Goal: Information Seeking & Learning: Learn about a topic

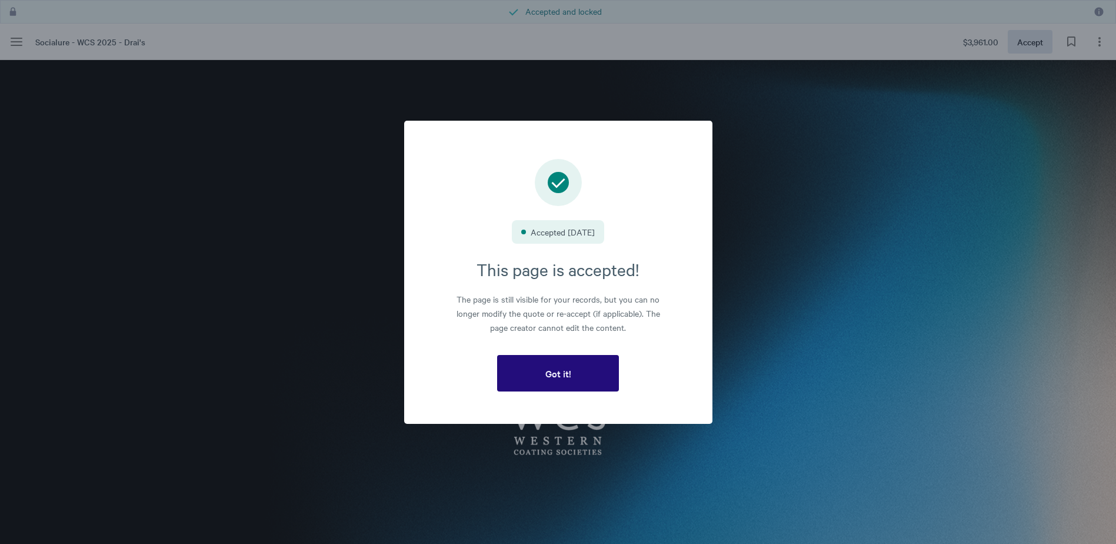
click at [546, 368] on span "Got it!" at bounding box center [558, 373] width 26 height 11
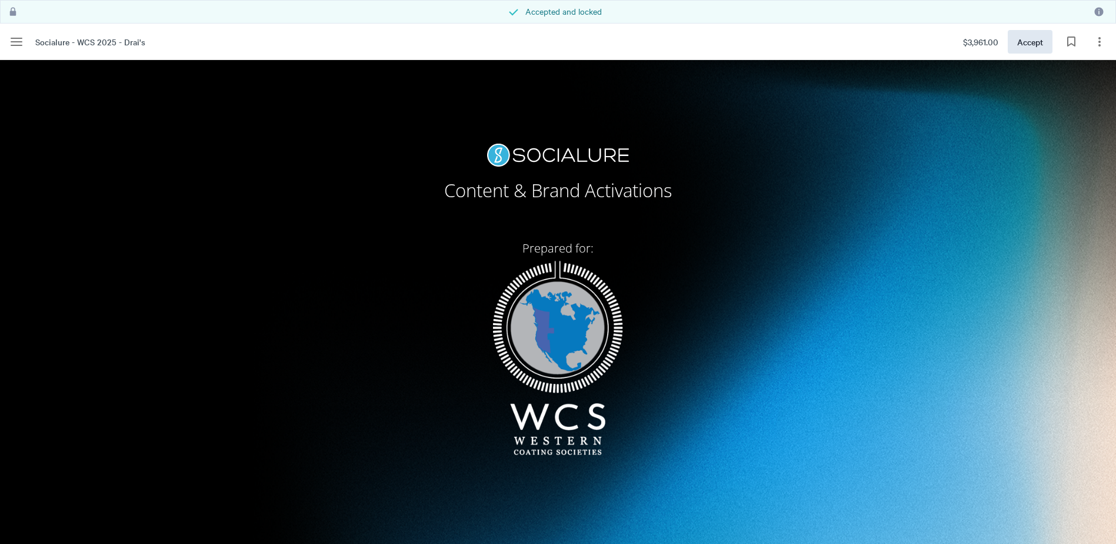
click at [661, 359] on div "Content & Brand Activations Prepared for:" at bounding box center [557, 311] width 503 height 335
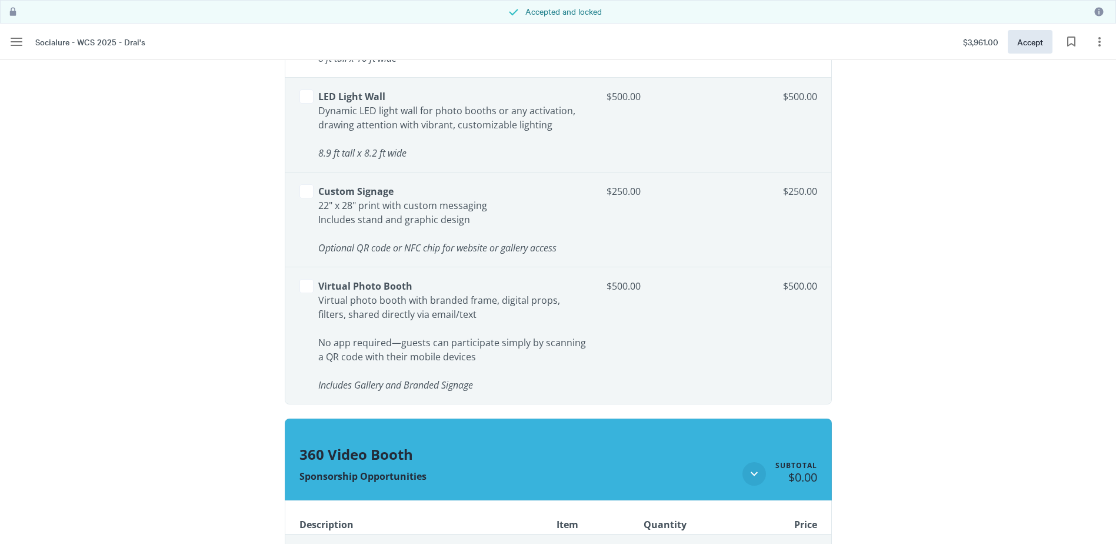
scroll to position [3118, 0]
